Goal: Task Accomplishment & Management: Use online tool/utility

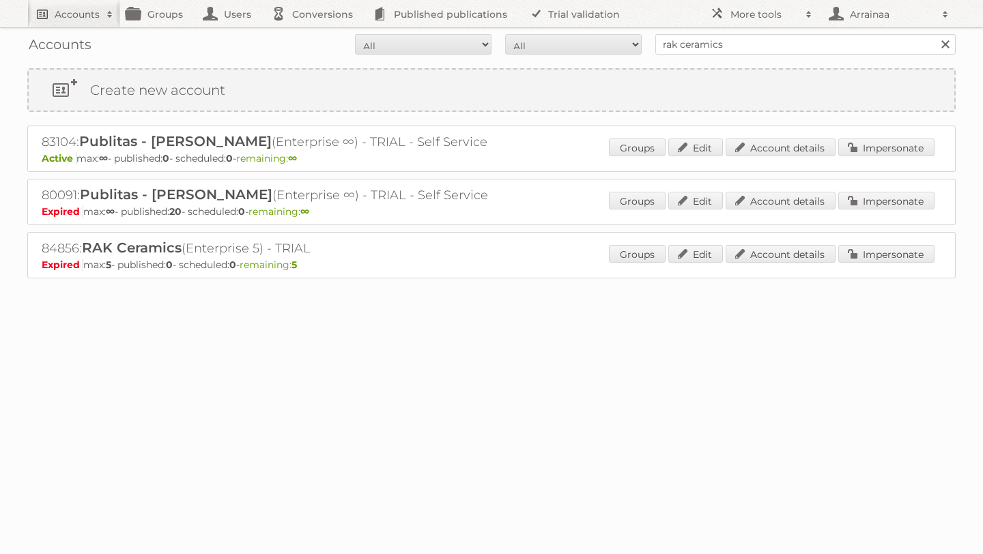
click at [71, 19] on h2 "Accounts" at bounding box center [77, 15] width 45 height 14
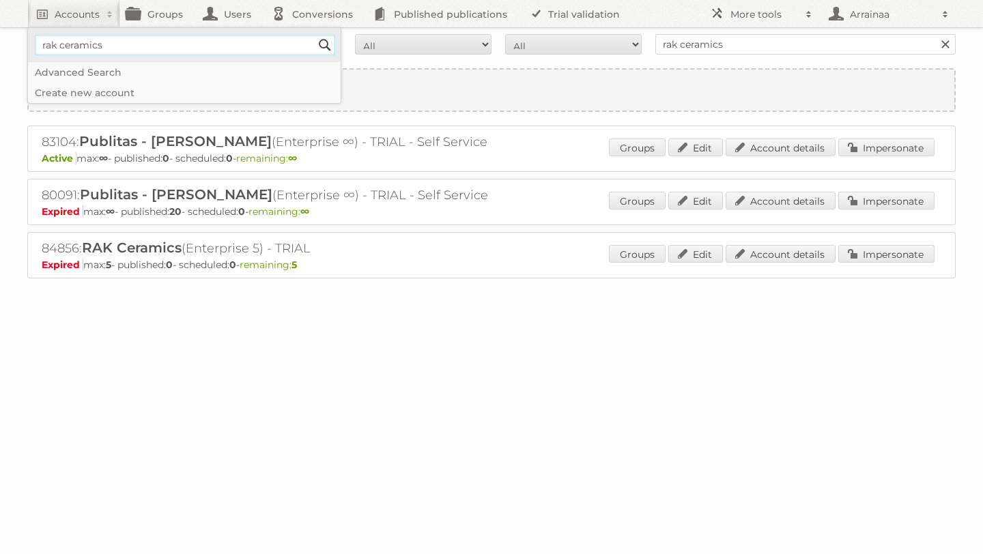
type input"] "rak ceramics"
click at [315, 35] on input "Search" at bounding box center [325, 45] width 20 height 20
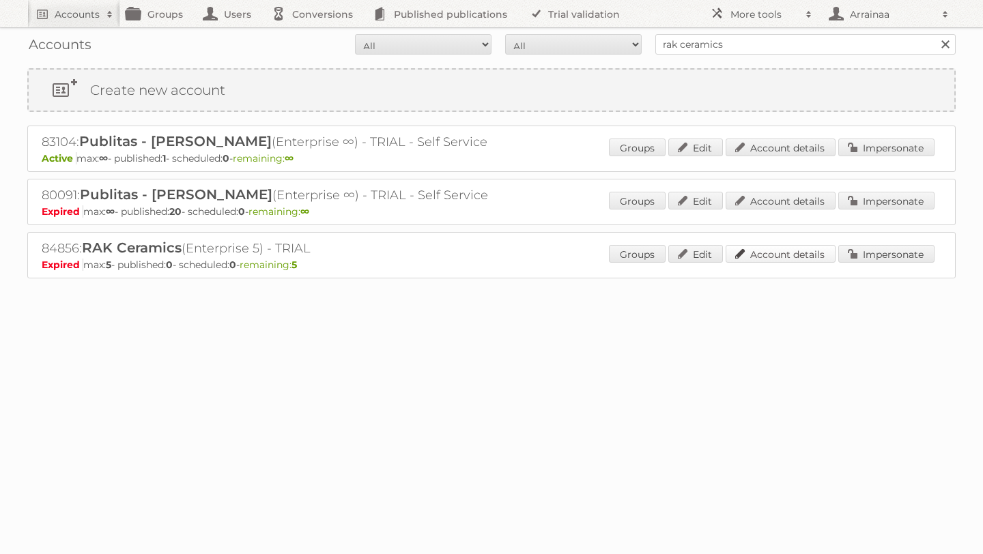
click at [774, 253] on link "Account details" at bounding box center [780, 254] width 110 height 18
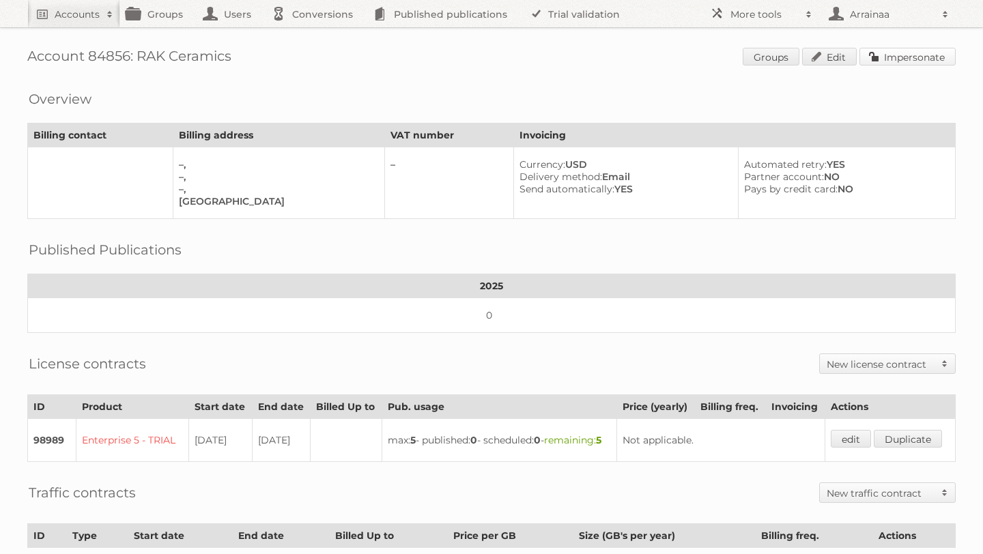
click at [909, 55] on link "Impersonate" at bounding box center [907, 57] width 96 height 18
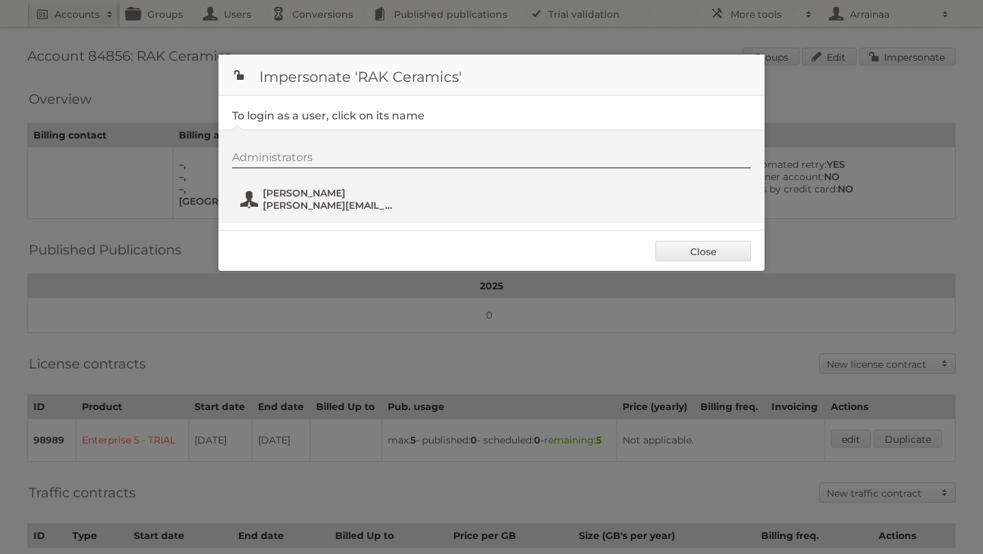
click at [278, 203] on span "murad.shakeeb@rakceramics.com" at bounding box center [329, 205] width 132 height 12
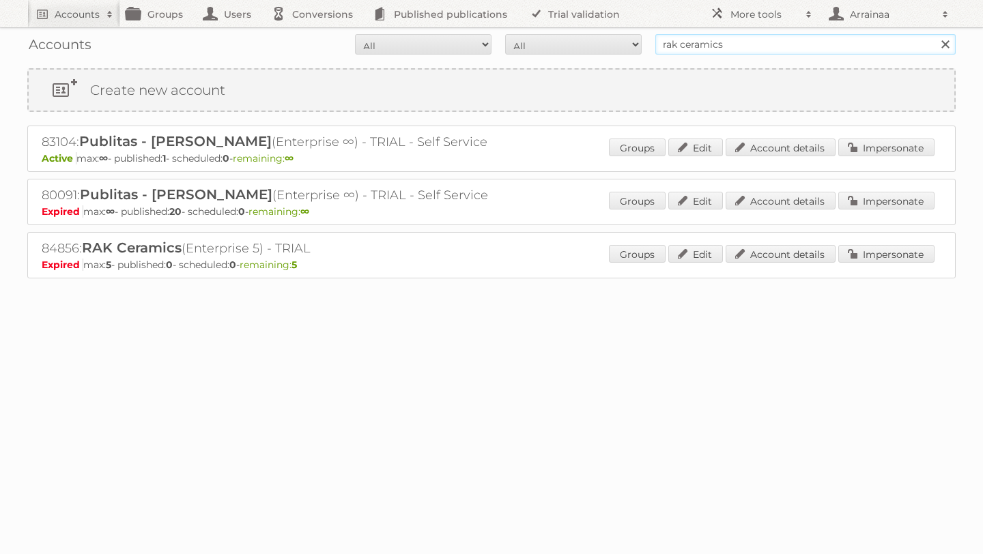
drag, startPoint x: 751, startPoint y: 50, endPoint x: 623, endPoint y: 33, distance: 128.8
click at [623, 33] on div "Accounts All Active Expired Pending All Paid Trials Self service rak ceramics S…" at bounding box center [491, 44] width 928 height 34
type input "Danube Home"
click at [934, 34] on input "Search" at bounding box center [944, 44] width 20 height 20
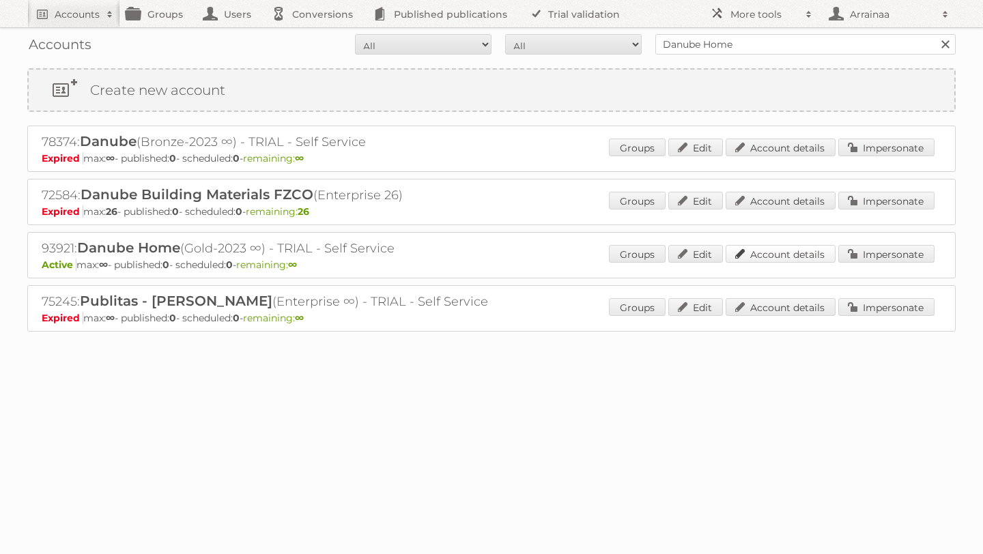
click at [803, 253] on link "Account details" at bounding box center [780, 254] width 110 height 18
click at [790, 200] on link "Account details" at bounding box center [780, 201] width 110 height 18
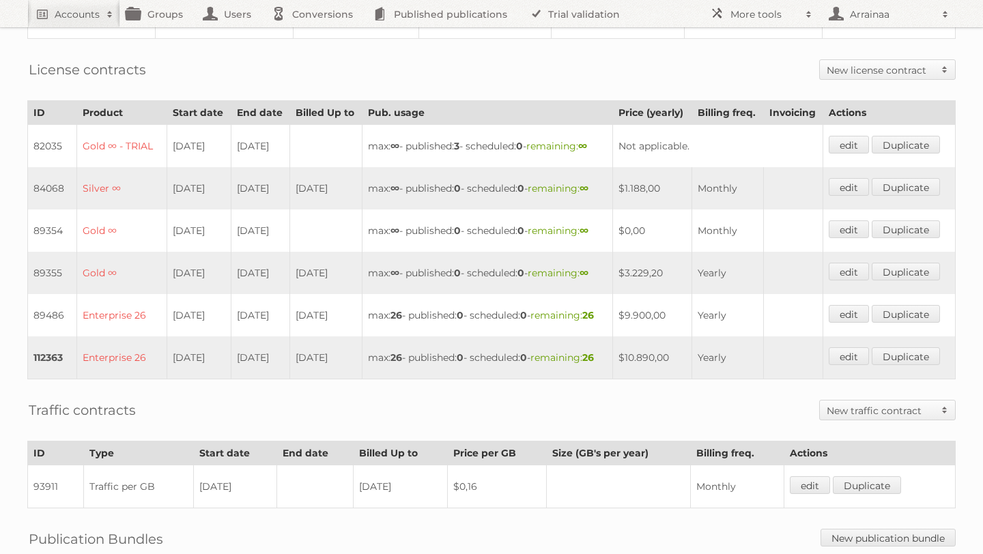
scroll to position [335, 0]
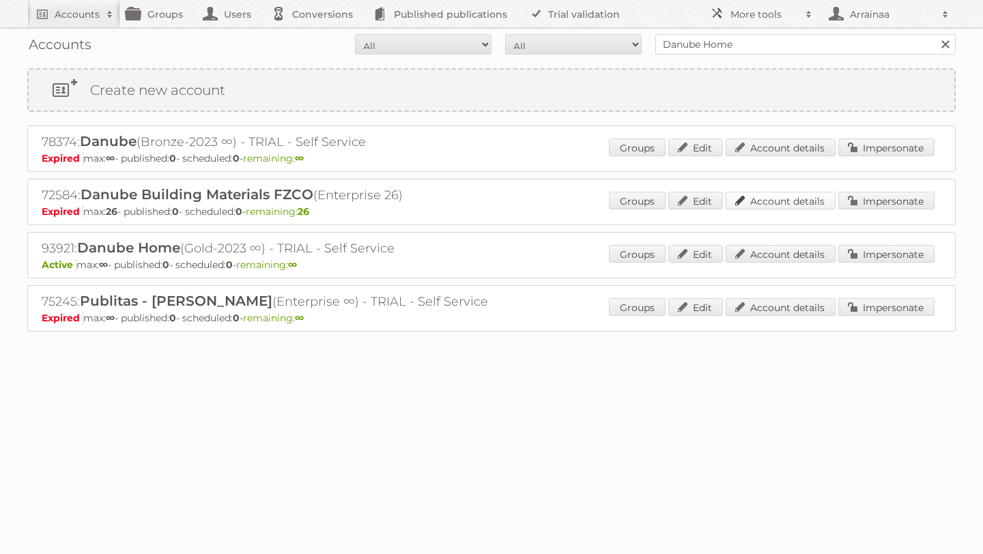
click at [767, 201] on link "Account details" at bounding box center [780, 201] width 110 height 18
click at [767, 257] on link "Account details" at bounding box center [780, 254] width 110 height 18
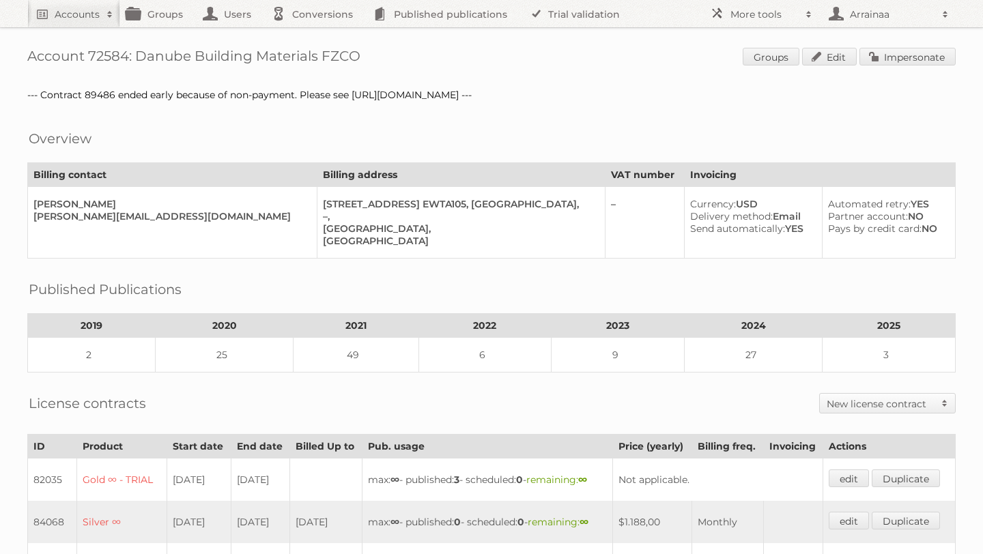
click at [888, 68] on div "Account 72584: Danube Building Materials FZCO Groups Edit Impersonate --- Contr…" at bounding box center [491, 563] width 983 height 1126
click at [880, 57] on link "Impersonate" at bounding box center [907, 57] width 96 height 18
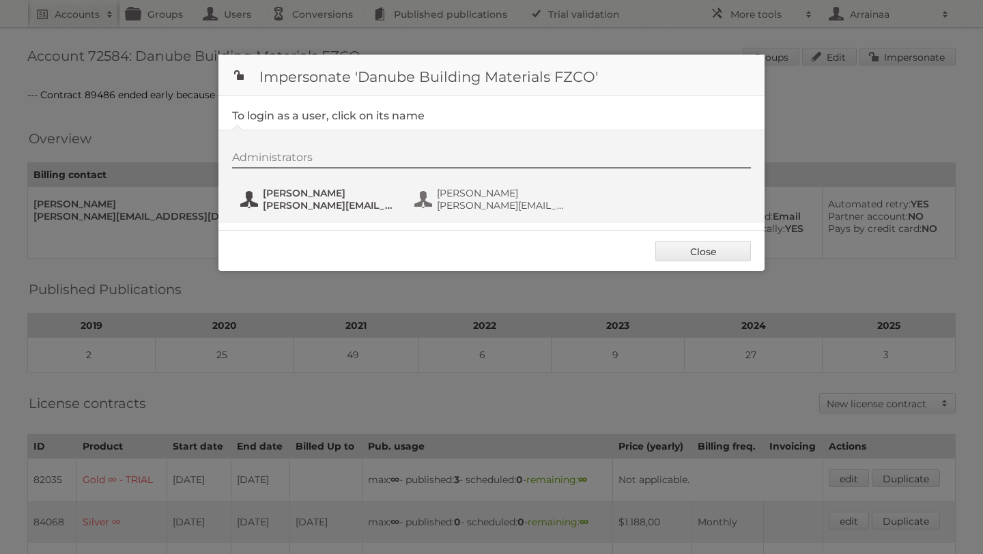
click at [298, 209] on span "[PERSON_NAME][EMAIL_ADDRESS][DOMAIN_NAME]" at bounding box center [329, 205] width 132 height 12
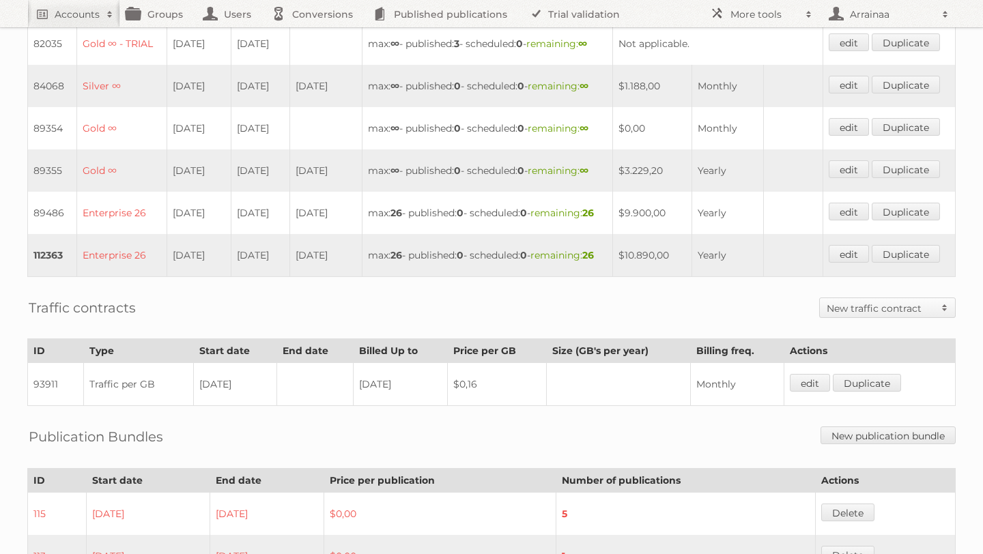
scroll to position [534, 0]
